Goal: Use online tool/utility: Utilize a website feature to perform a specific function

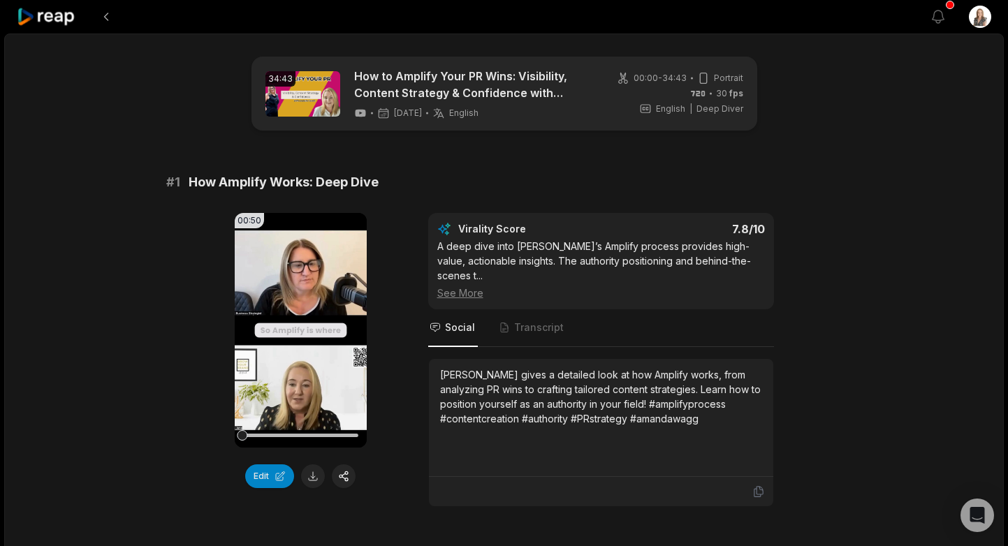
click at [47, 15] on icon at bounding box center [46, 17] width 59 height 19
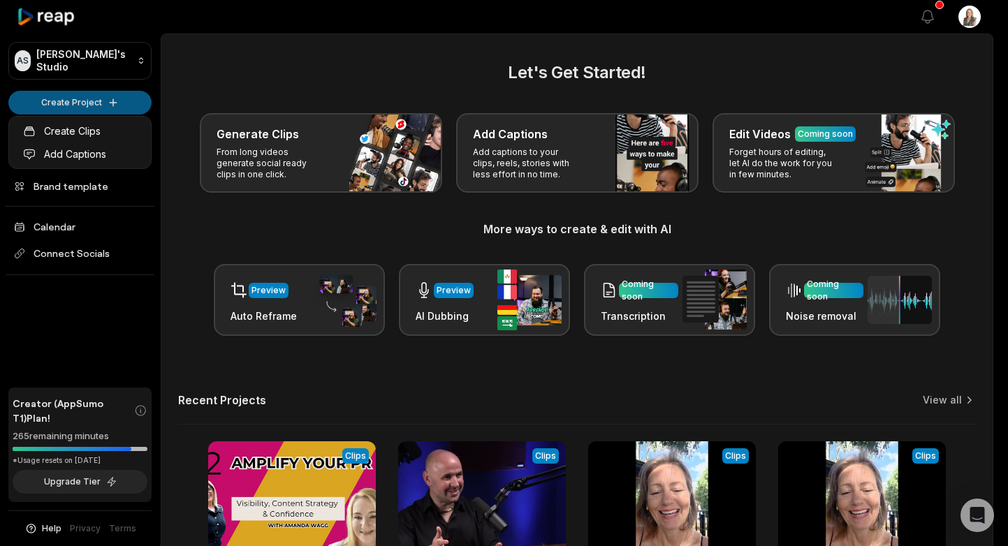
click at [73, 98] on html "AS [PERSON_NAME]'s Studio Create Project Home Projects Brand template Calendar …" at bounding box center [504, 273] width 1008 height 546
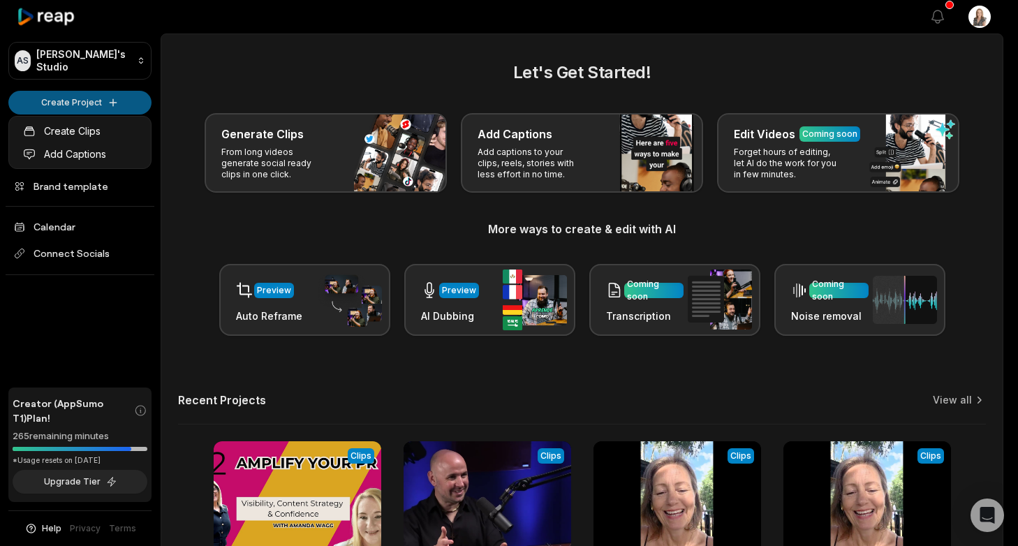
click at [90, 96] on html "AS [PERSON_NAME]'s Studio Create Project Home Projects Brand template Calendar …" at bounding box center [509, 273] width 1018 height 546
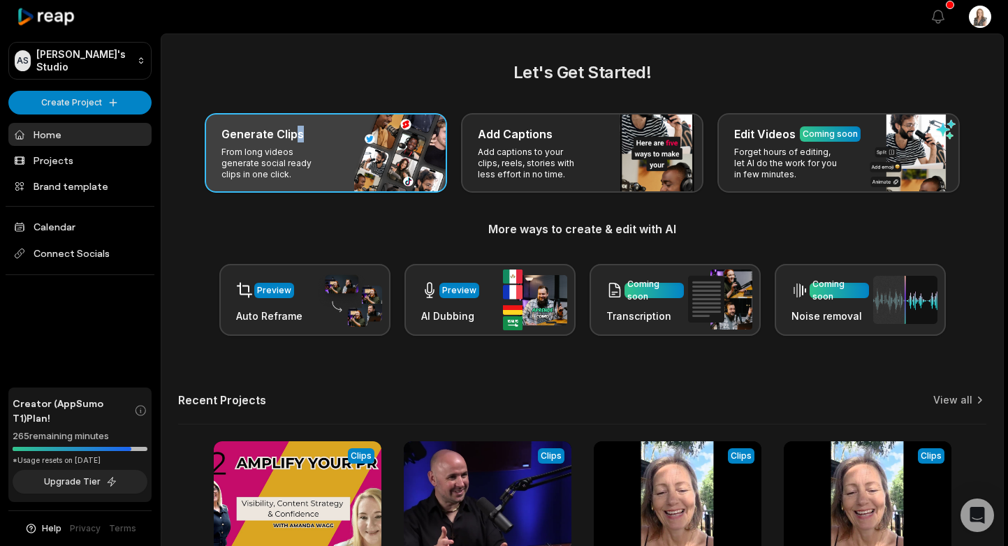
click at [298, 140] on h3 "Generate Clips" at bounding box center [262, 134] width 82 height 17
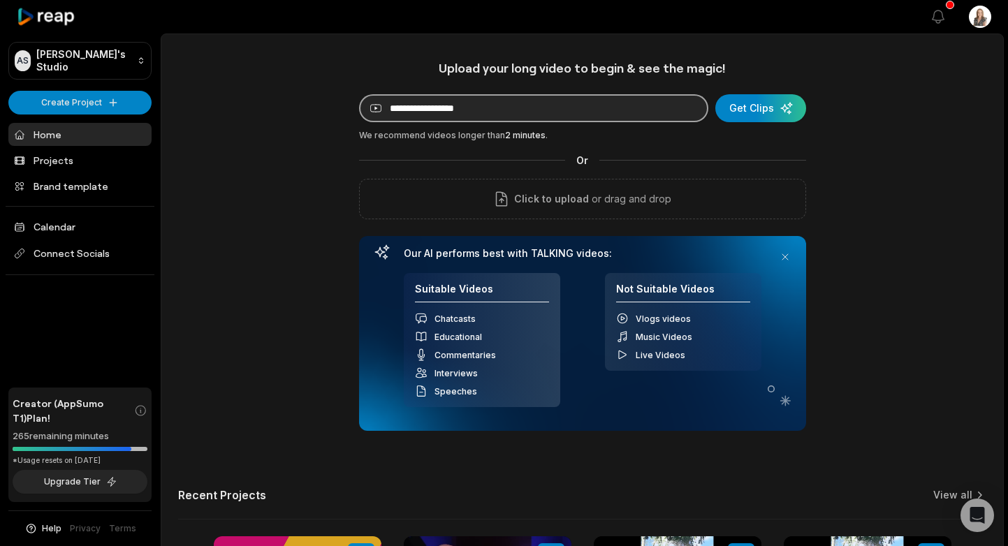
click at [399, 111] on input at bounding box center [533, 108] width 349 height 28
paste input "**********"
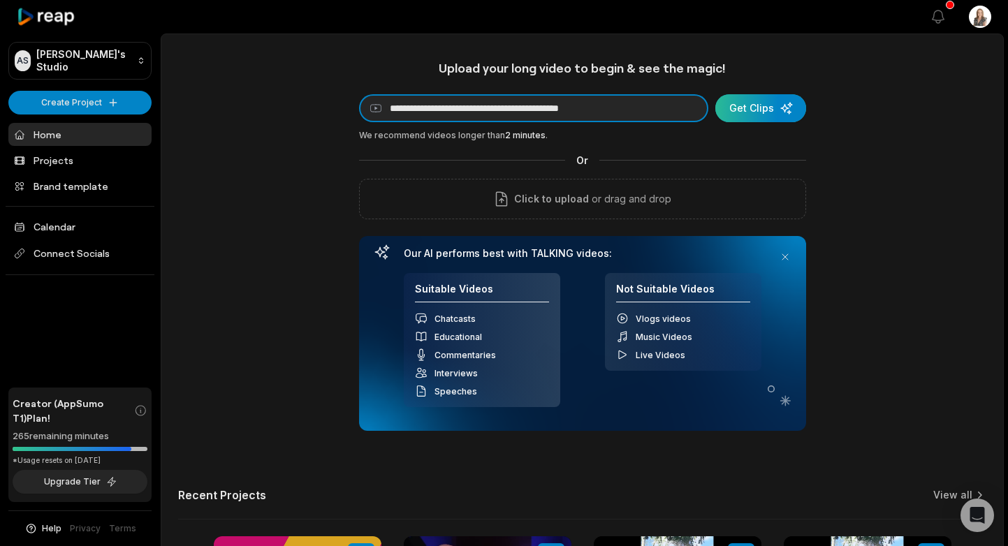
type input "**********"
click at [761, 111] on div "submit" at bounding box center [760, 108] width 91 height 28
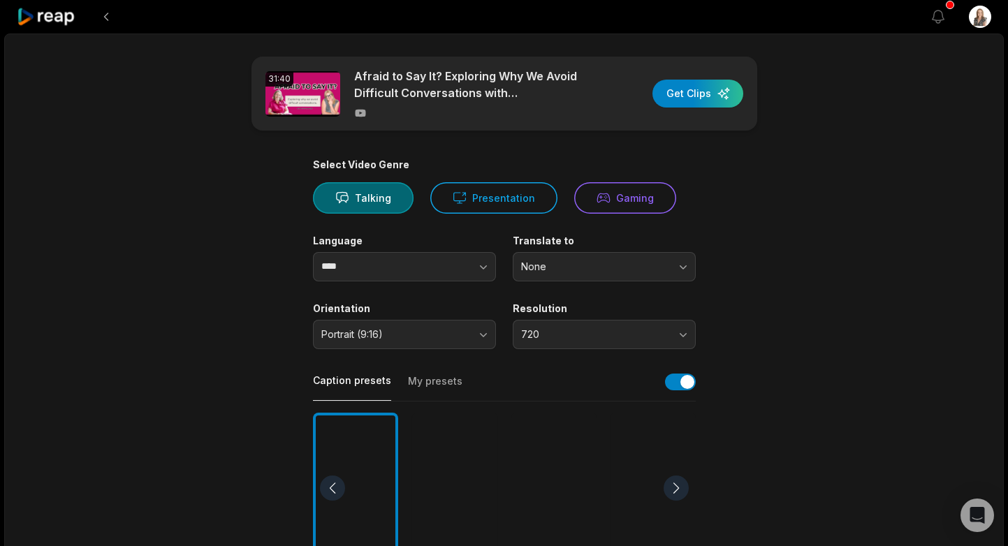
click at [683, 265] on button "None" at bounding box center [604, 266] width 183 height 29
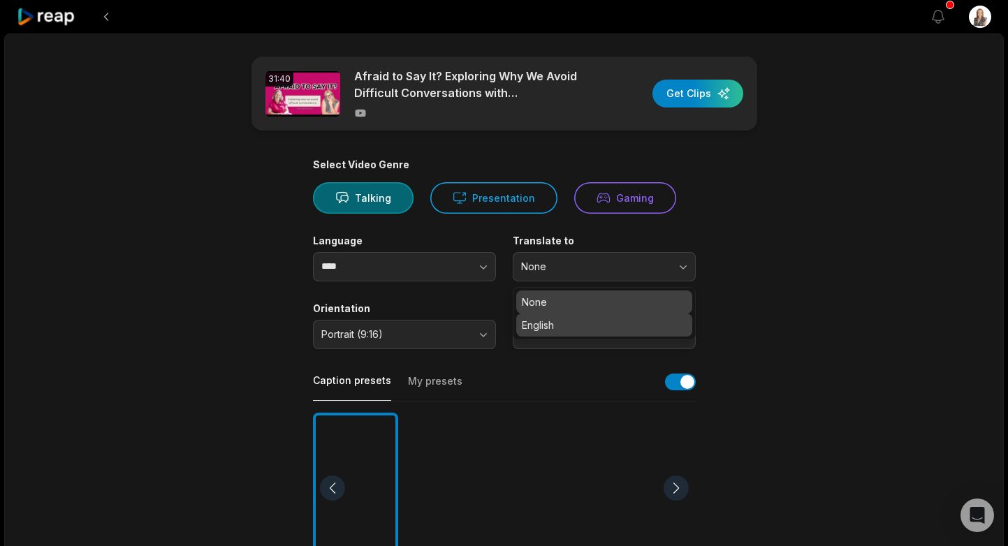
click at [610, 319] on p "English" at bounding box center [604, 325] width 165 height 15
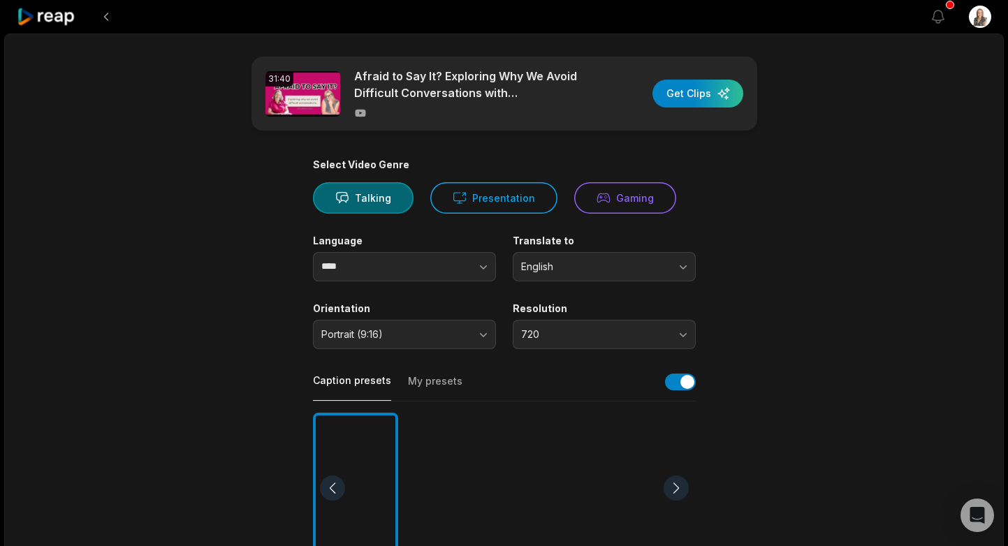
click at [808, 316] on main "31:40 Afraid to Say It? Exploring Why We Avoid Difficult Conversations with [PE…" at bounding box center [504, 485] width 676 height 856
click at [681, 89] on div "button" at bounding box center [697, 94] width 91 height 28
